Goal: Check status

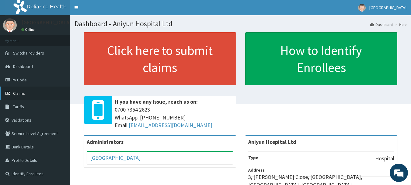
click at [44, 96] on link "Claims" at bounding box center [35, 92] width 70 height 13
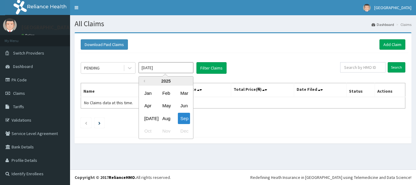
click at [163, 118] on div "Aug" at bounding box center [166, 118] width 12 height 11
type input "[DATE]"
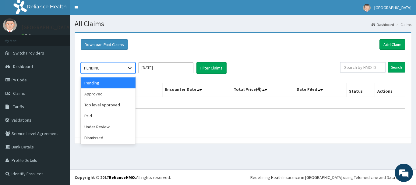
click at [124, 71] on div at bounding box center [129, 67] width 11 height 11
click at [111, 90] on div "Approved" at bounding box center [108, 93] width 55 height 11
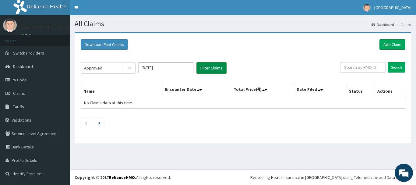
click at [221, 71] on button "Filter Claims" at bounding box center [211, 68] width 30 height 12
